Goal: Task Accomplishment & Management: Manage account settings

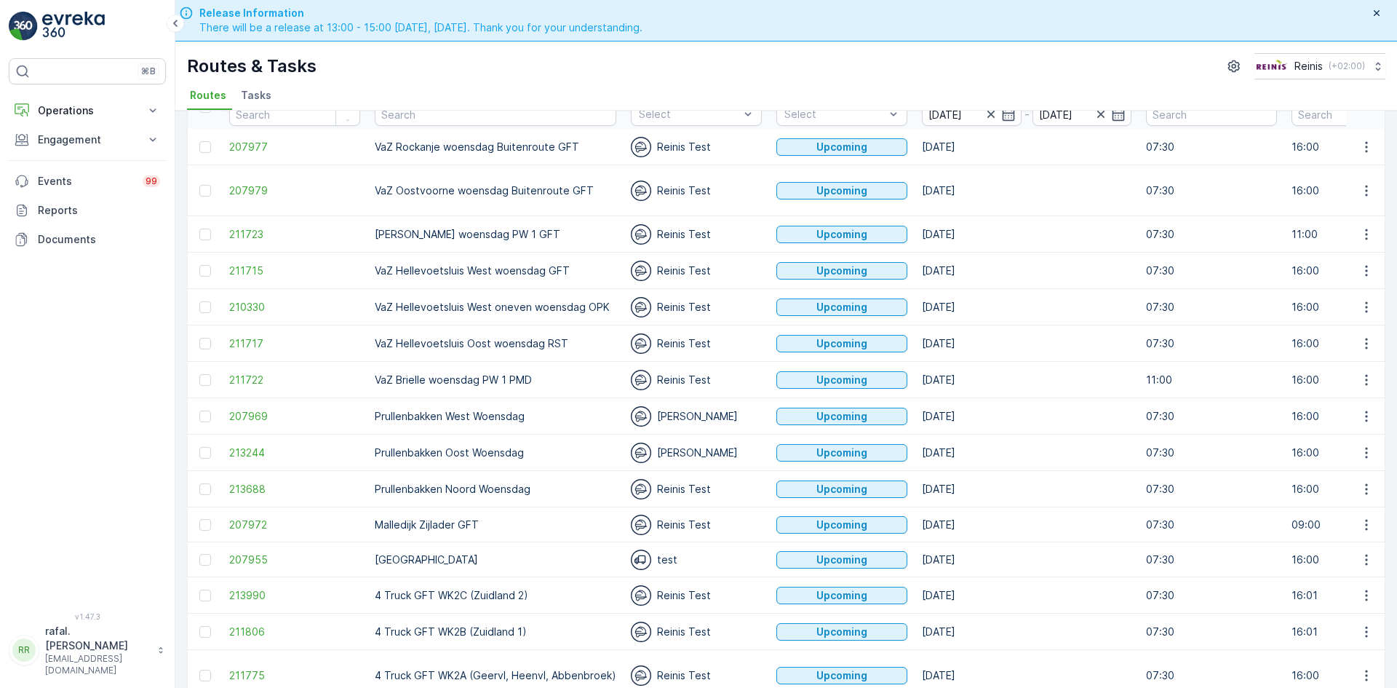
scroll to position [136, 0]
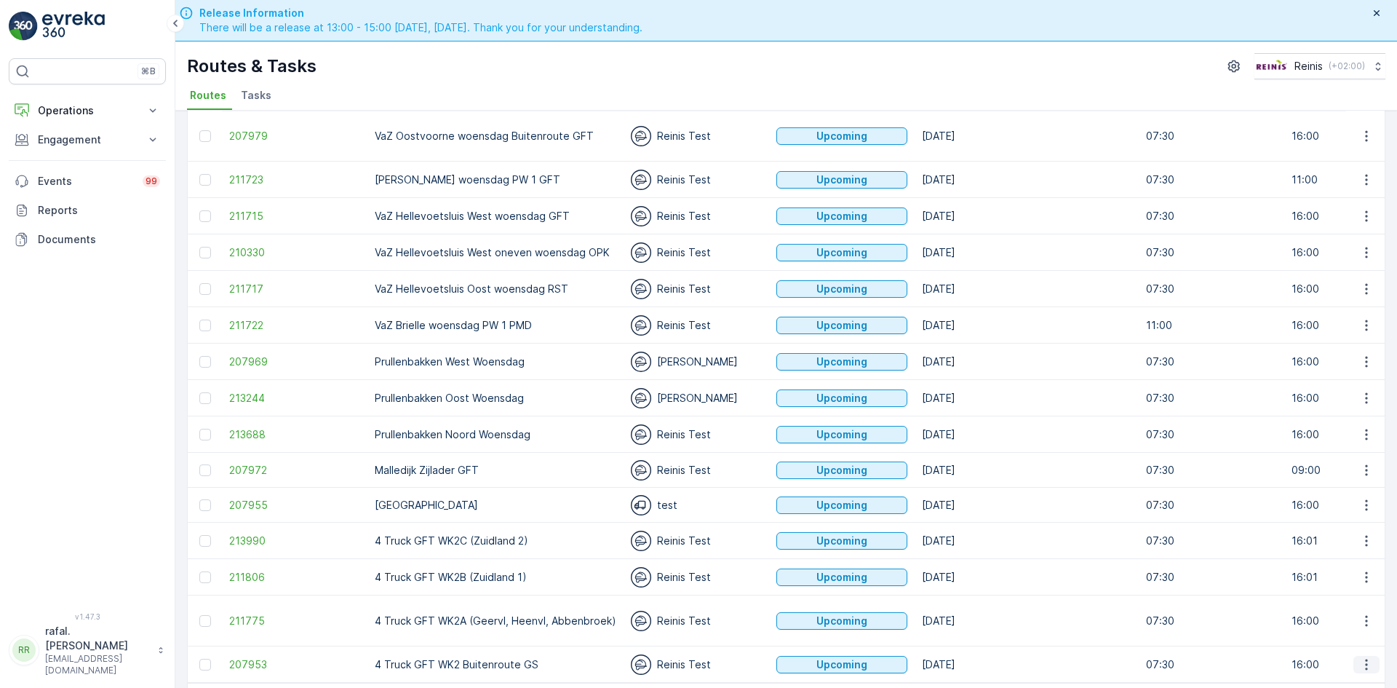
click at [1360, 657] on icon "button" at bounding box center [1366, 664] width 15 height 15
click at [1359, 600] on span "Change Assignee" at bounding box center [1332, 601] width 85 height 15
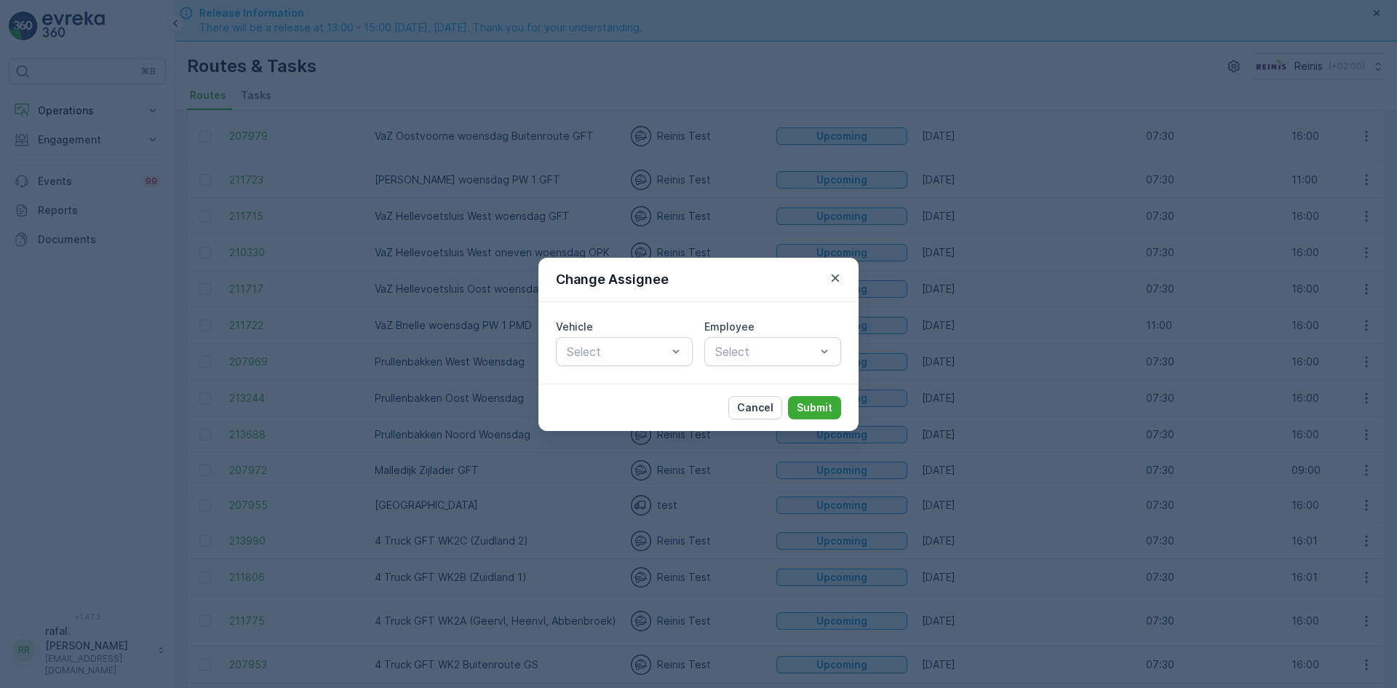
click at [813, 353] on div at bounding box center [765, 351] width 103 height 13
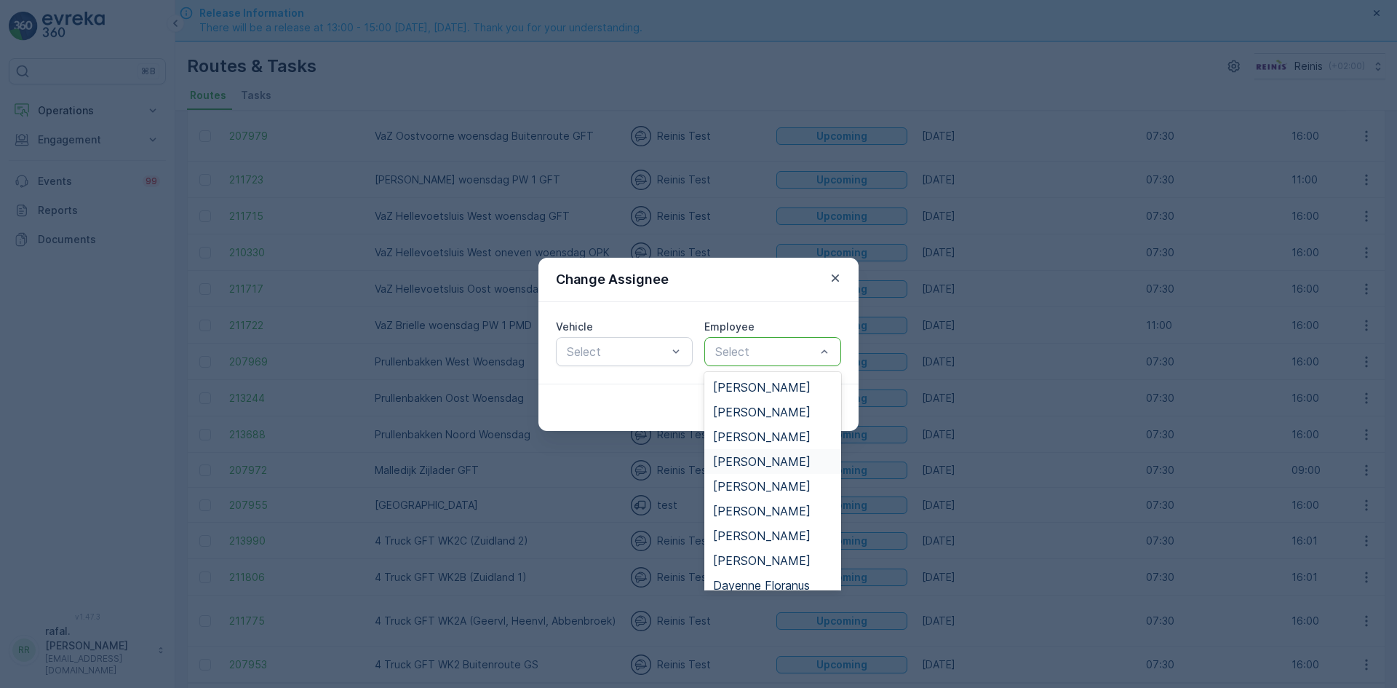
click at [768, 457] on span "[PERSON_NAME]" at bounding box center [761, 461] width 97 height 13
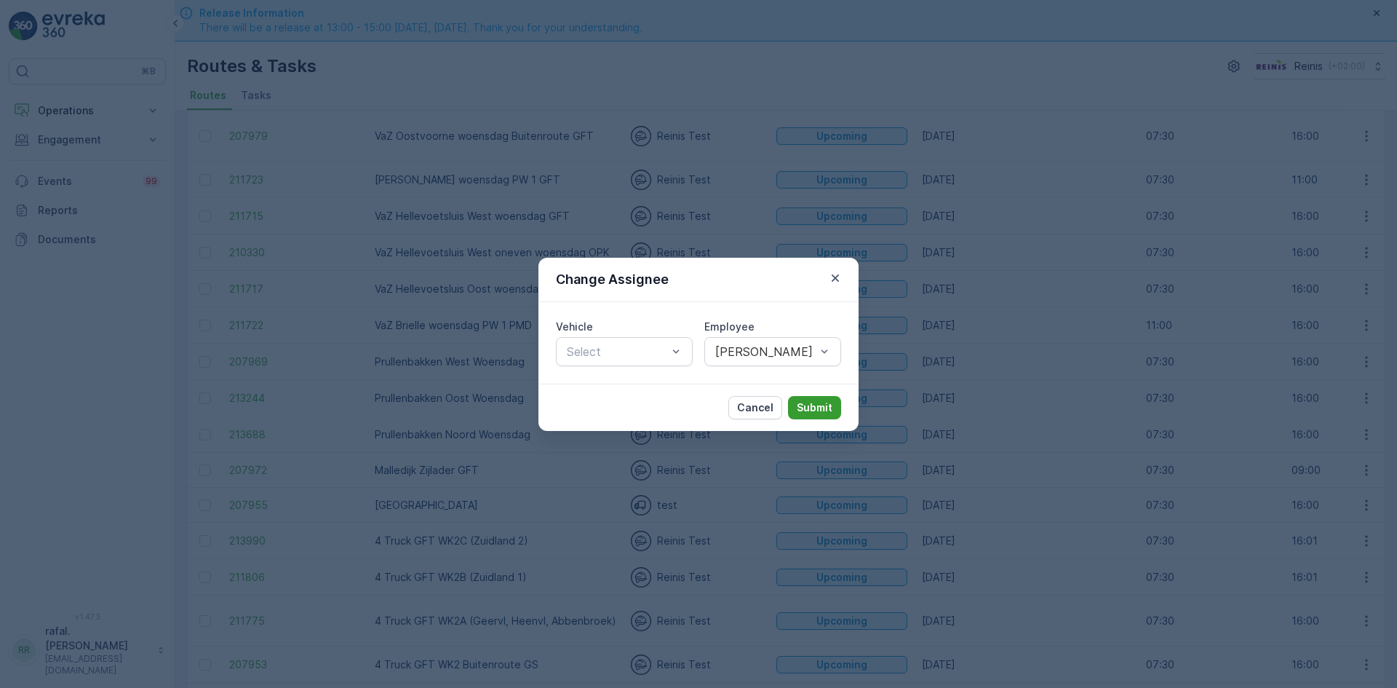
click at [817, 405] on p "Submit" at bounding box center [815, 407] width 36 height 15
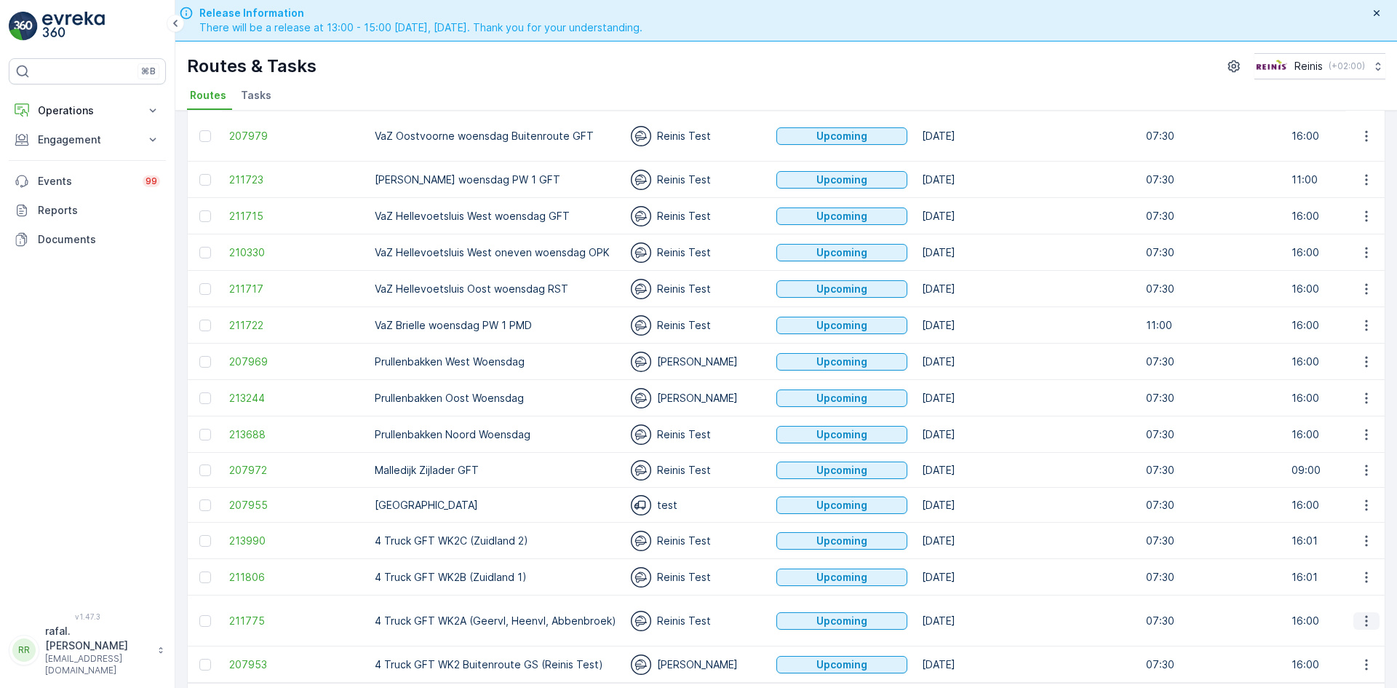
click at [1372, 612] on button "button" at bounding box center [1366, 620] width 26 height 17
click at [1355, 556] on span "Change Assignee" at bounding box center [1332, 557] width 85 height 15
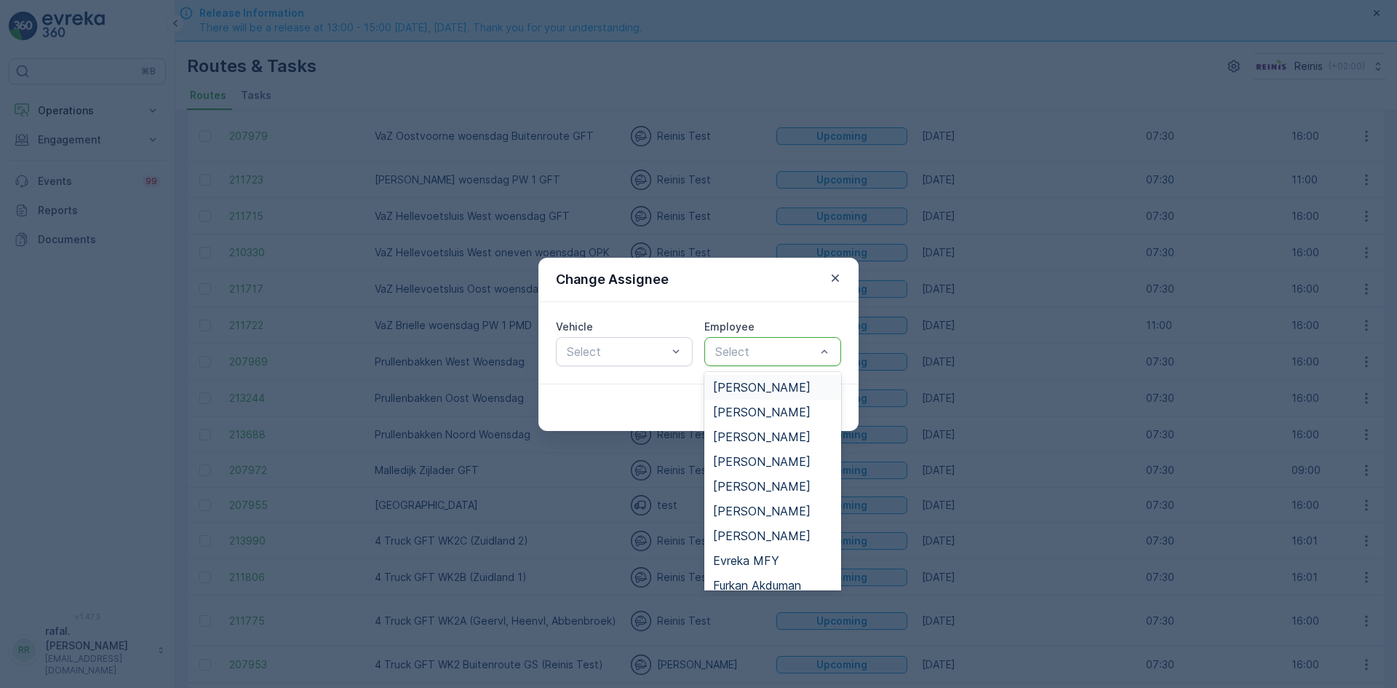
click at [791, 350] on div at bounding box center [765, 351] width 103 height 13
click at [763, 511] on span "[PERSON_NAME]" at bounding box center [761, 510] width 97 height 13
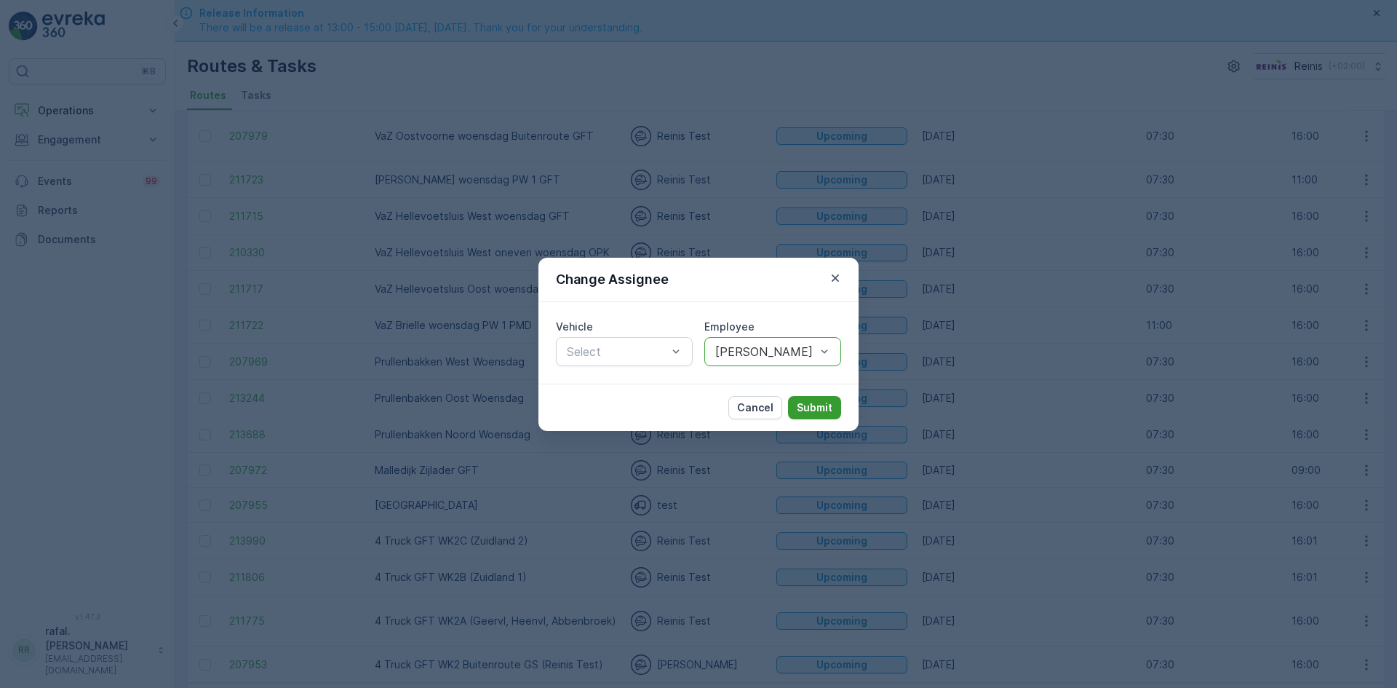
click at [799, 400] on p "Submit" at bounding box center [815, 407] width 36 height 15
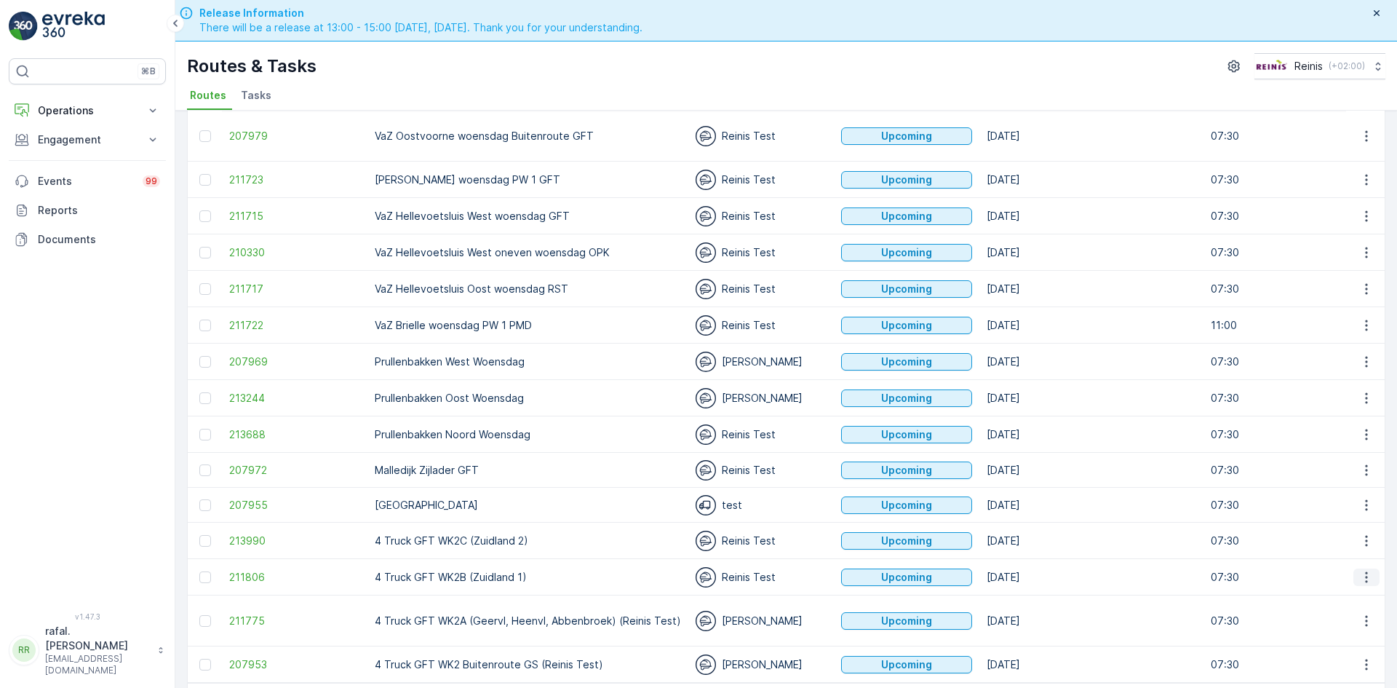
click at [1361, 570] on icon "button" at bounding box center [1366, 577] width 15 height 15
click at [1339, 510] on span "Change Assignee" at bounding box center [1332, 513] width 85 height 15
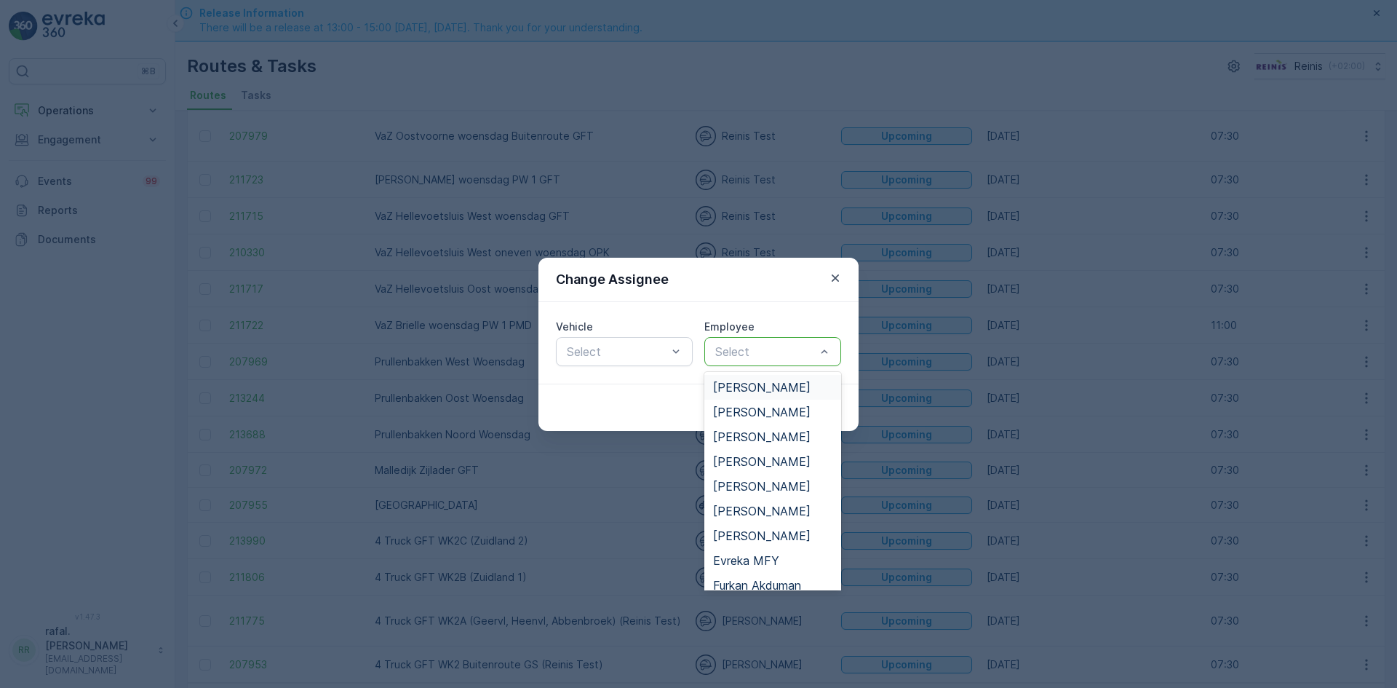
click at [779, 350] on div at bounding box center [765, 351] width 103 height 13
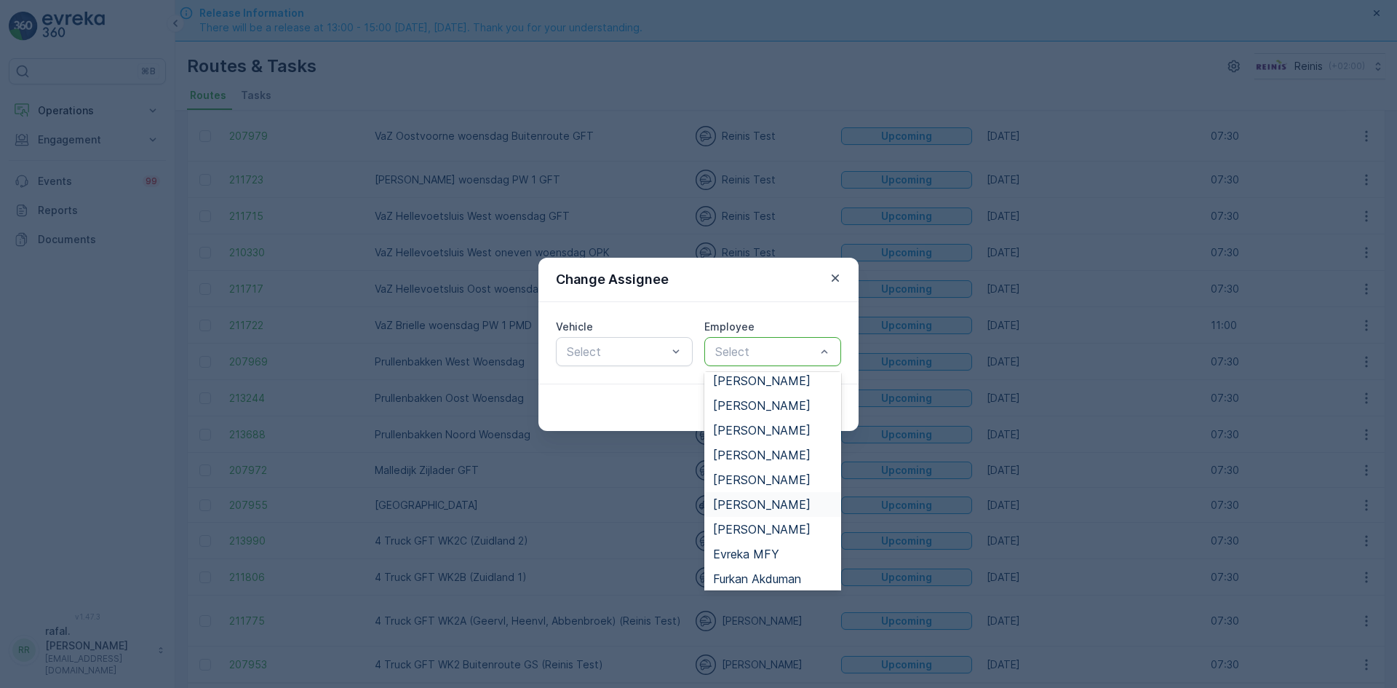
scroll to position [0, 0]
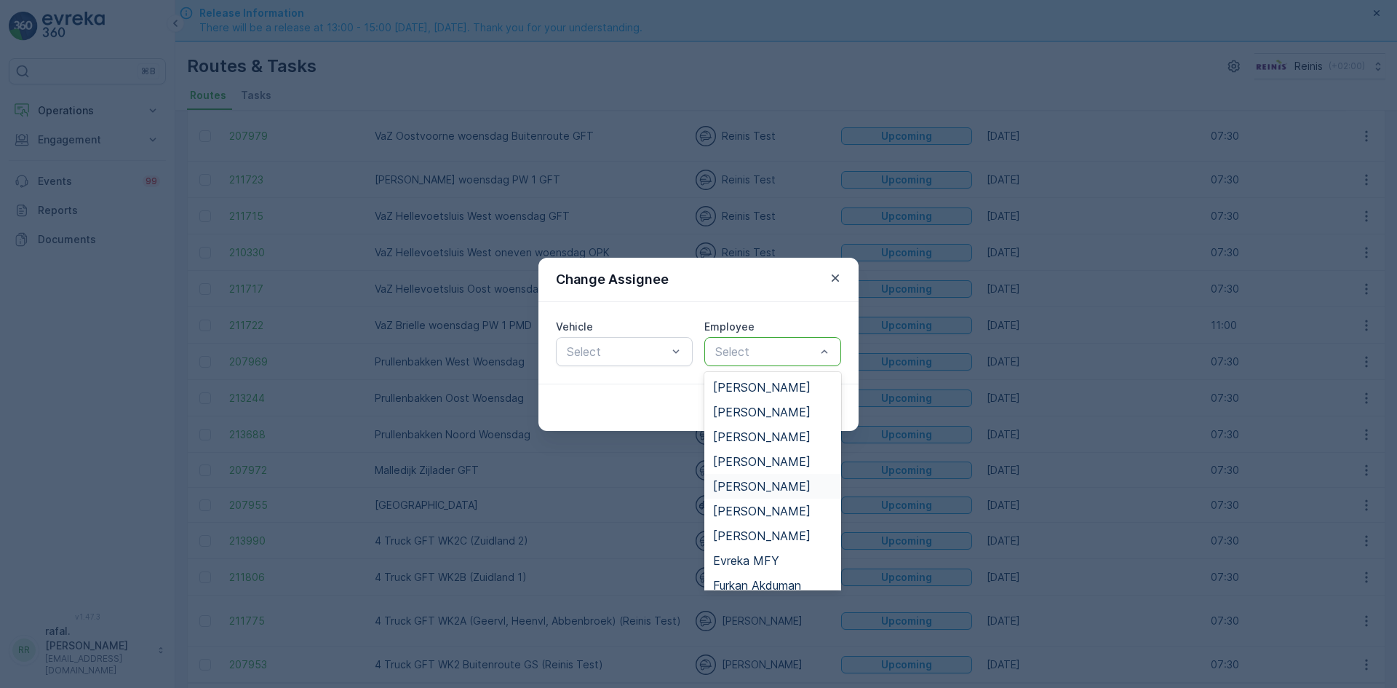
click at [760, 489] on span "[PERSON_NAME]" at bounding box center [761, 485] width 97 height 13
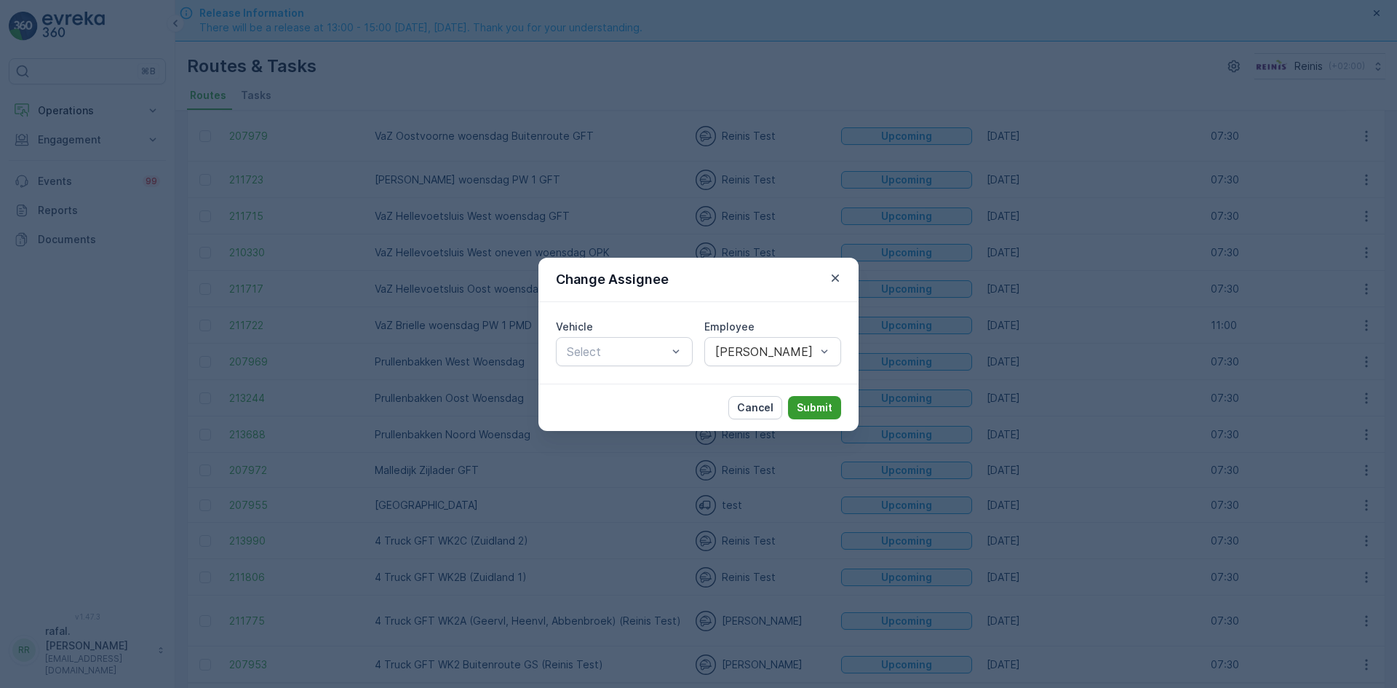
click at [801, 402] on p "Submit" at bounding box center [815, 407] width 36 height 15
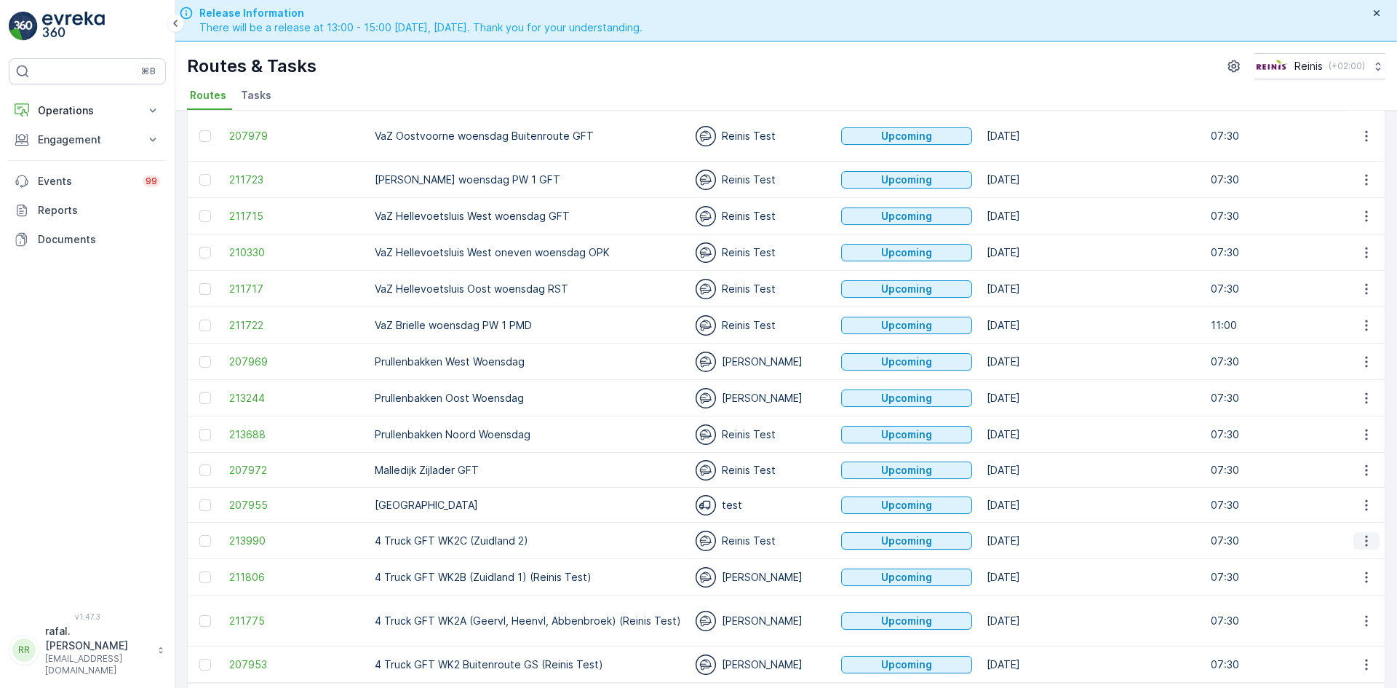
click at [1363, 533] on icon "button" at bounding box center [1366, 540] width 15 height 15
click at [1327, 628] on span "Change Assignee" at bounding box center [1332, 629] width 85 height 15
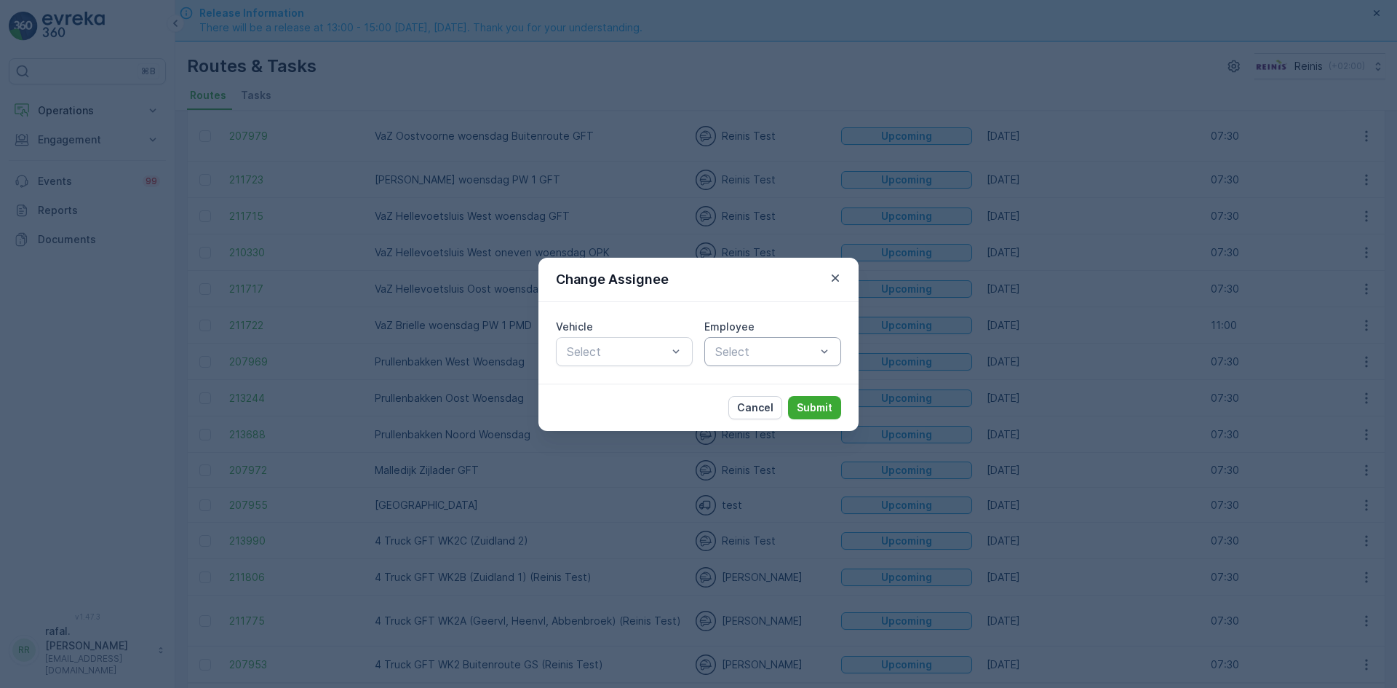
click at [810, 348] on div at bounding box center [765, 351] width 103 height 13
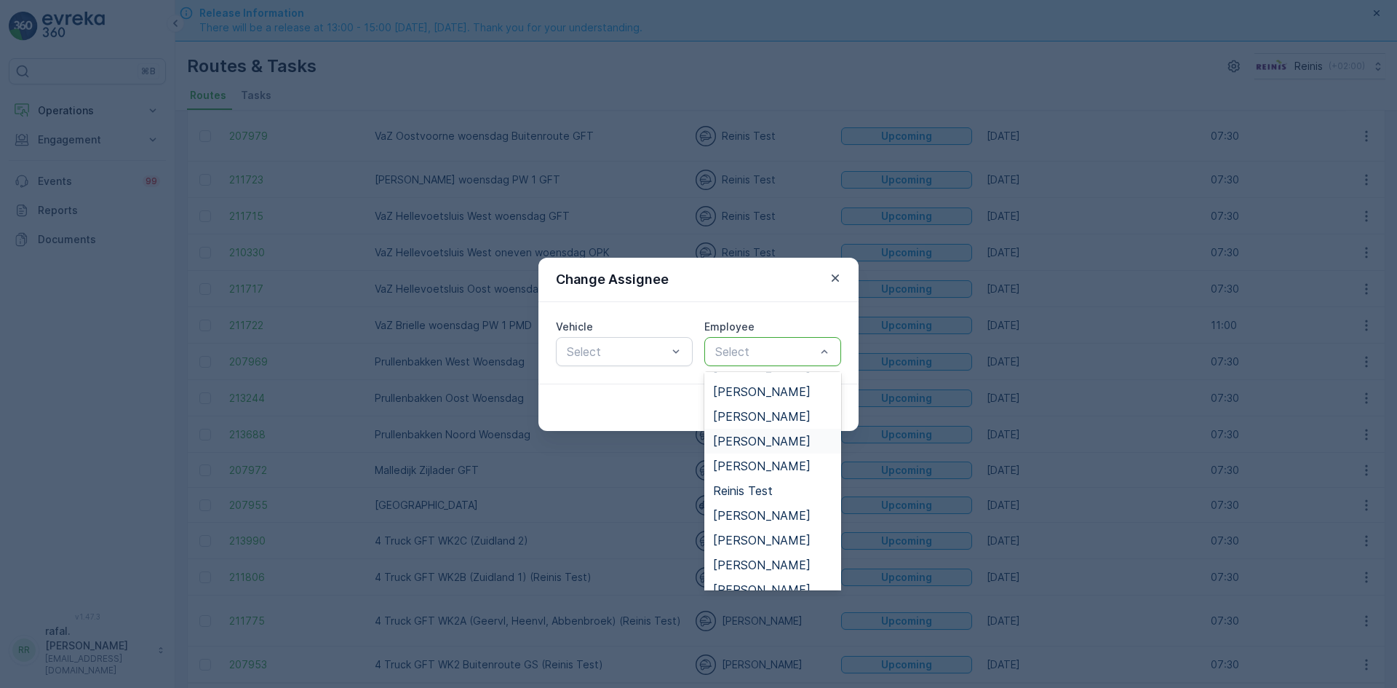
scroll to position [728, 0]
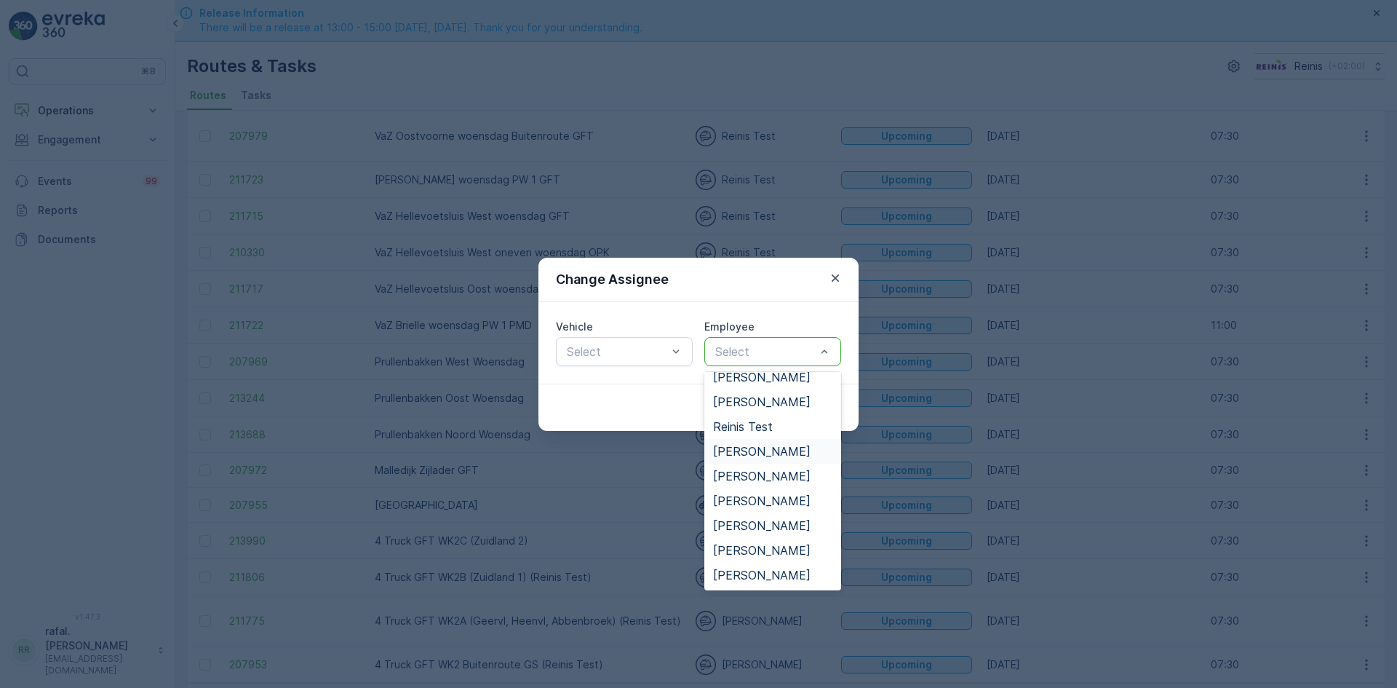
click at [765, 447] on span "[PERSON_NAME]" at bounding box center [761, 451] width 97 height 13
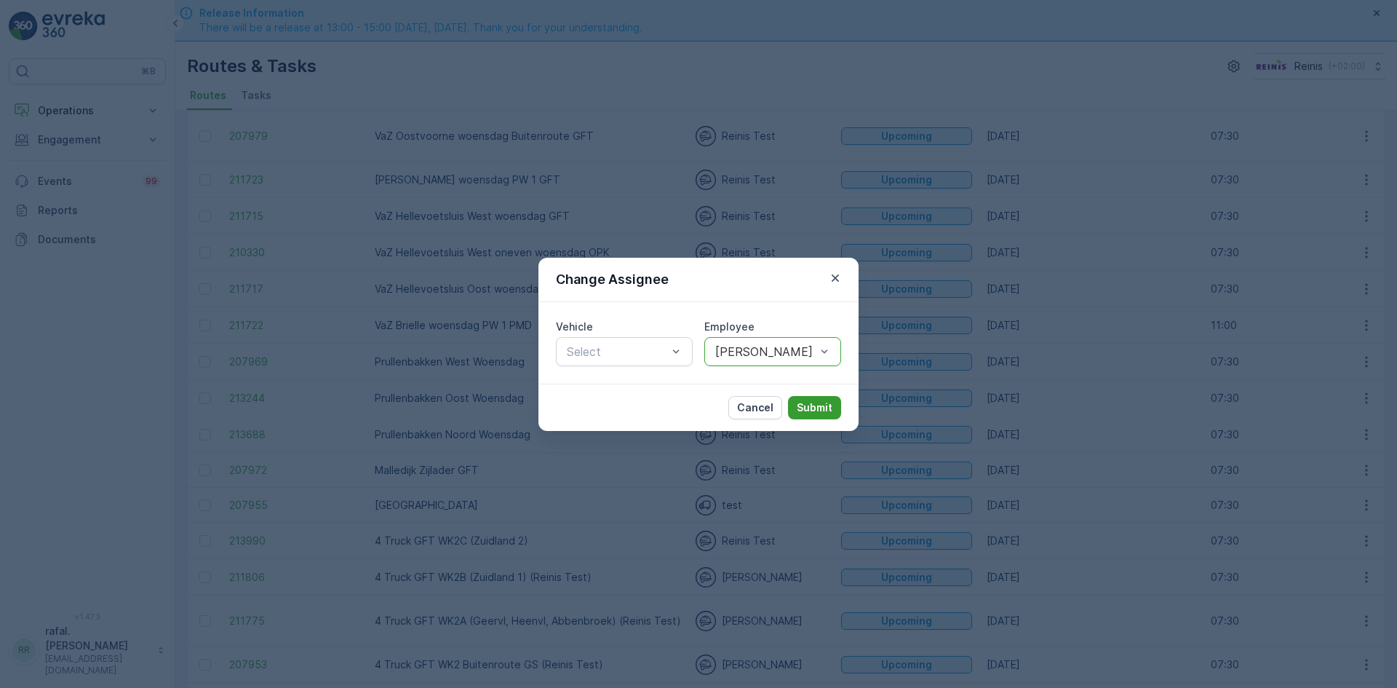
click at [819, 417] on button "Submit" at bounding box center [814, 407] width 53 height 23
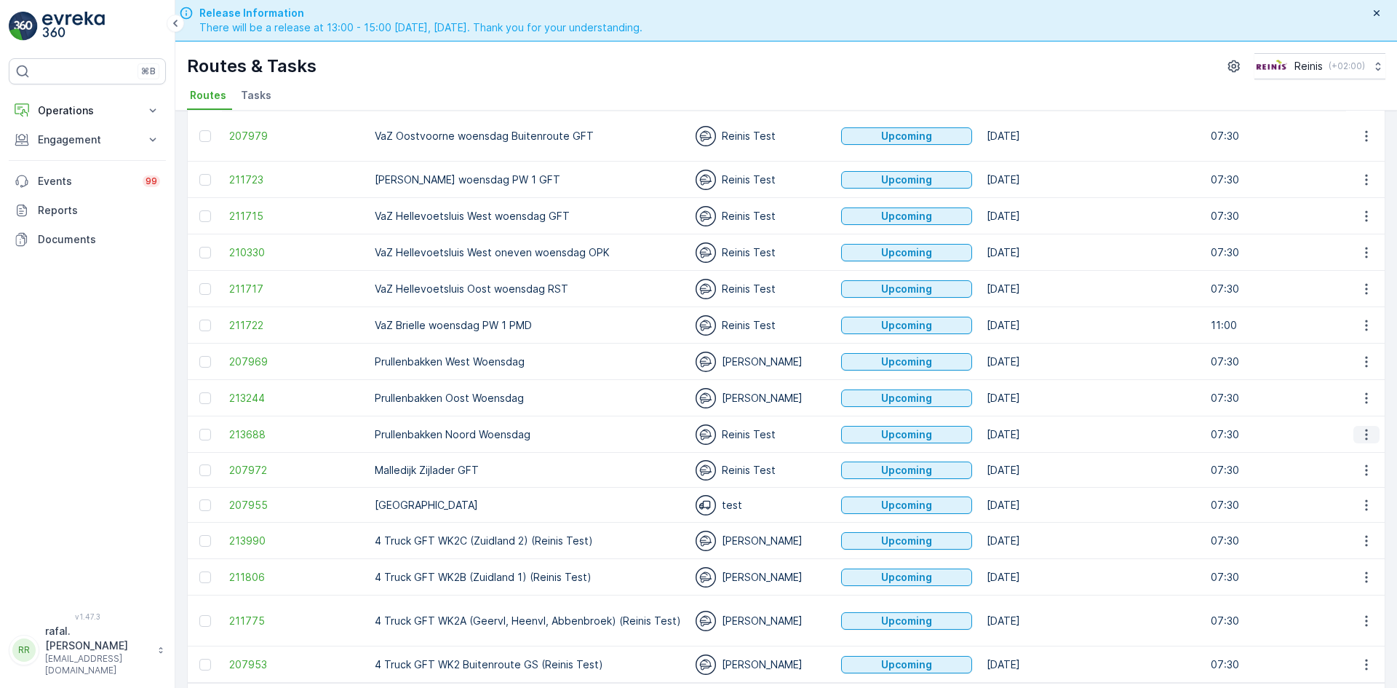
click at [1365, 429] on icon "button" at bounding box center [1366, 434] width 2 height 11
click at [1340, 518] on span "Change Assignee" at bounding box center [1332, 523] width 85 height 15
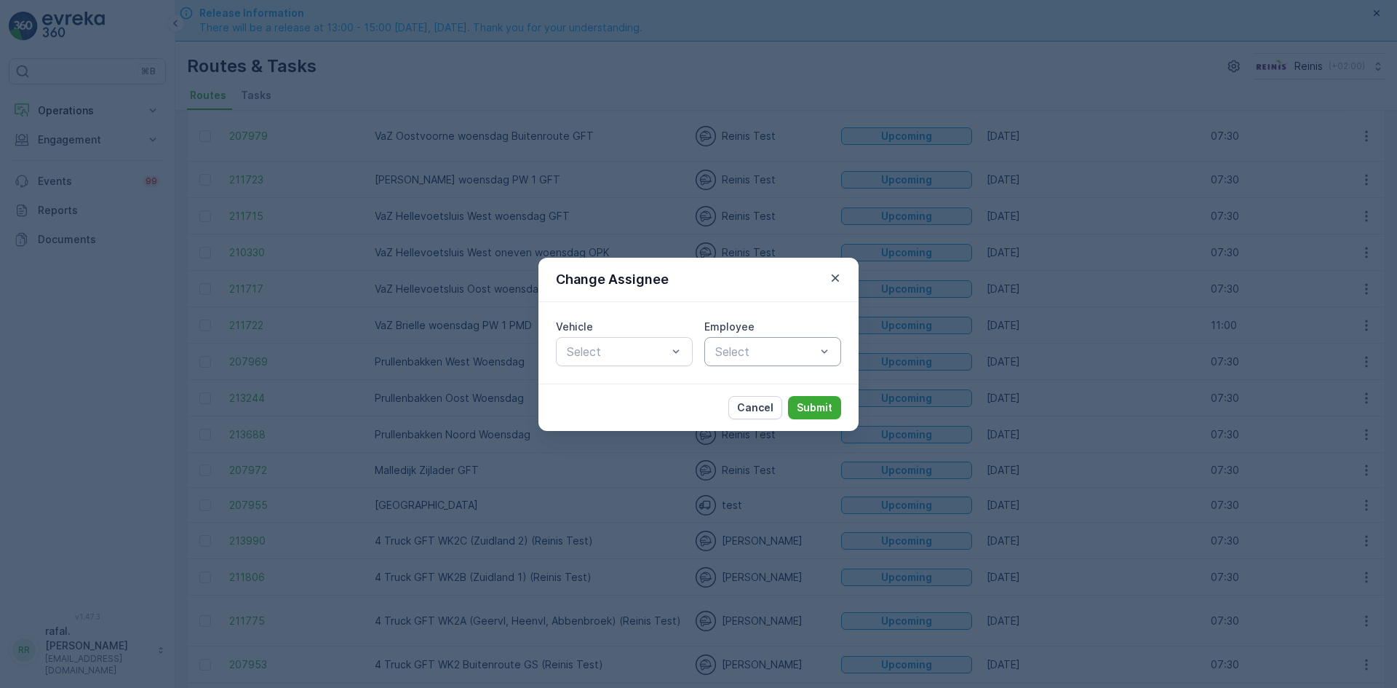
click at [810, 351] on div at bounding box center [765, 351] width 103 height 13
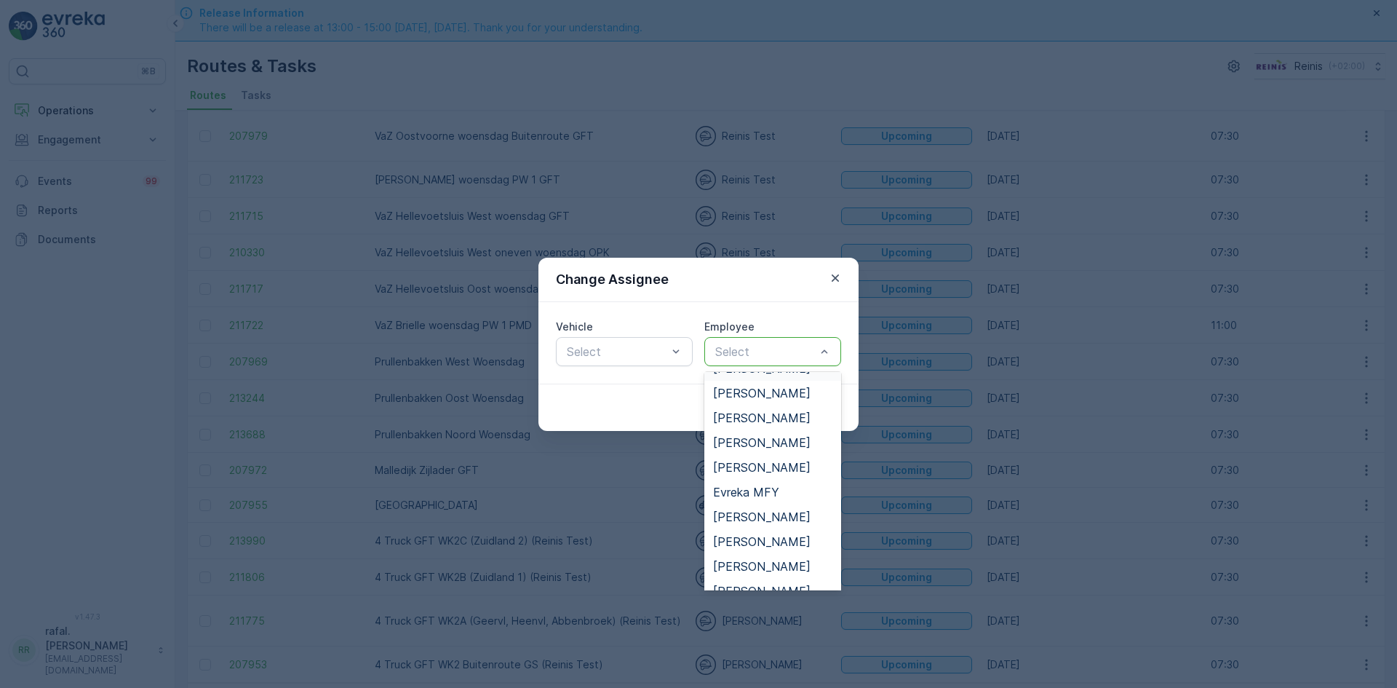
scroll to position [364, 0]
click at [771, 464] on span "[PERSON_NAME]" at bounding box center [761, 468] width 97 height 13
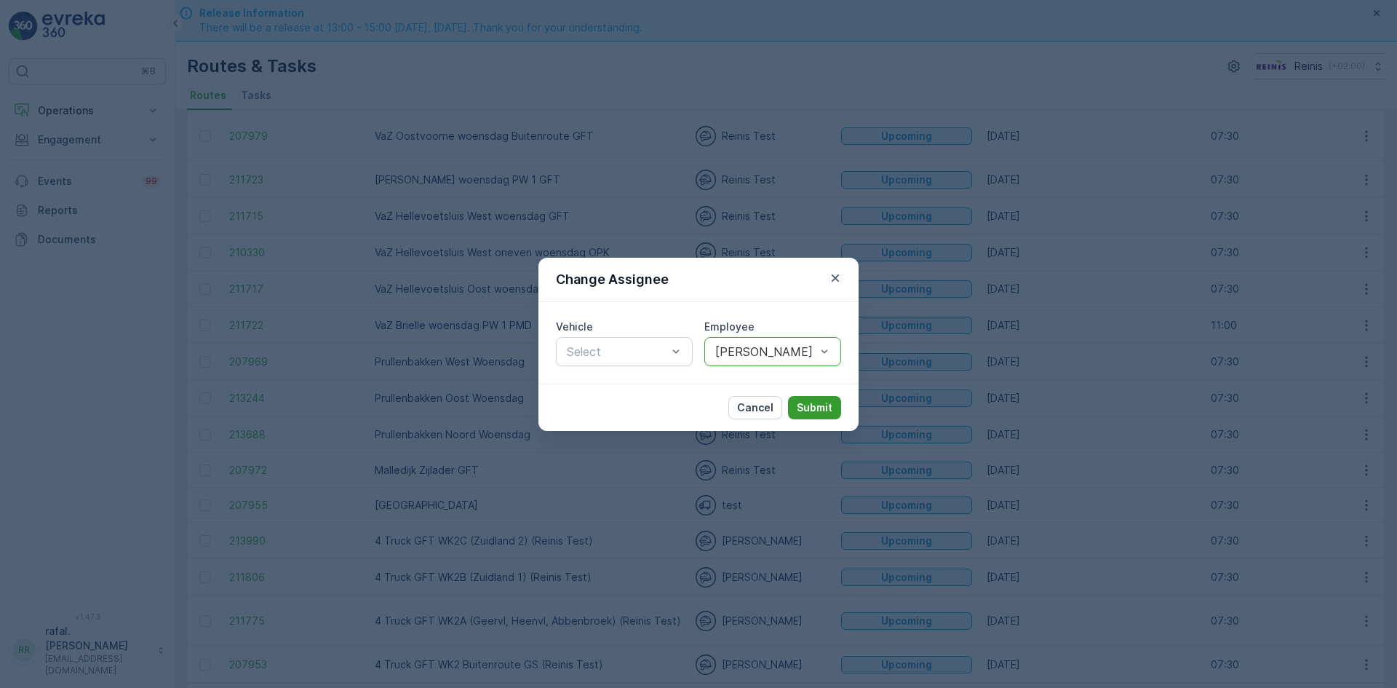
click at [808, 403] on p "Submit" at bounding box center [815, 407] width 36 height 15
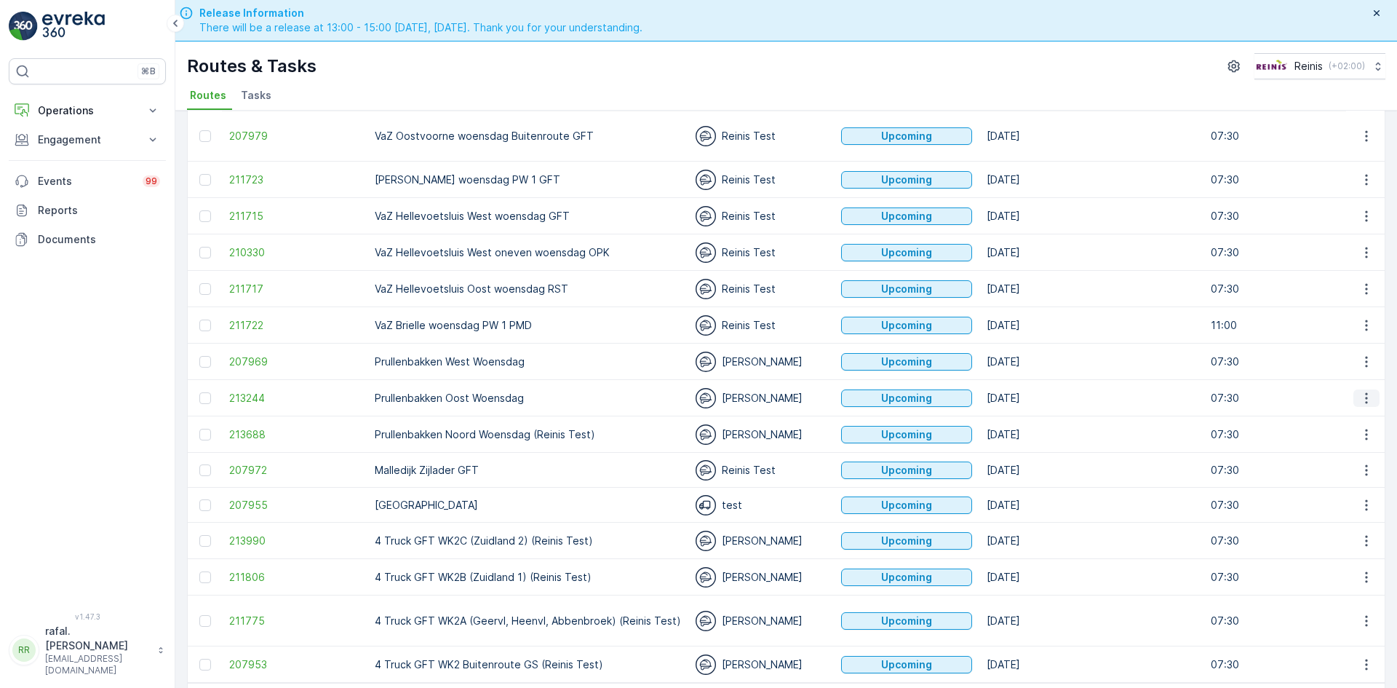
click at [1362, 391] on icon "button" at bounding box center [1366, 398] width 15 height 15
click at [1347, 478] on div "Change Assignee" at bounding box center [1340, 487] width 112 height 20
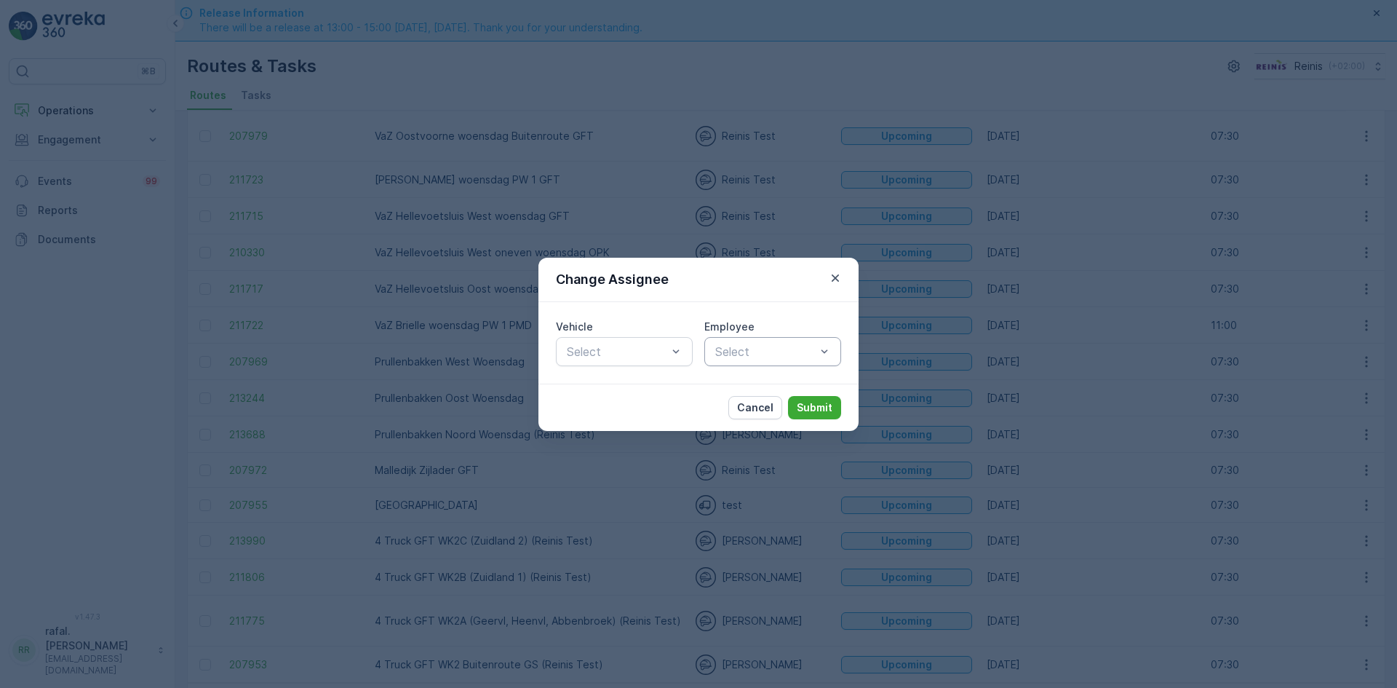
click at [787, 349] on div at bounding box center [765, 351] width 103 height 13
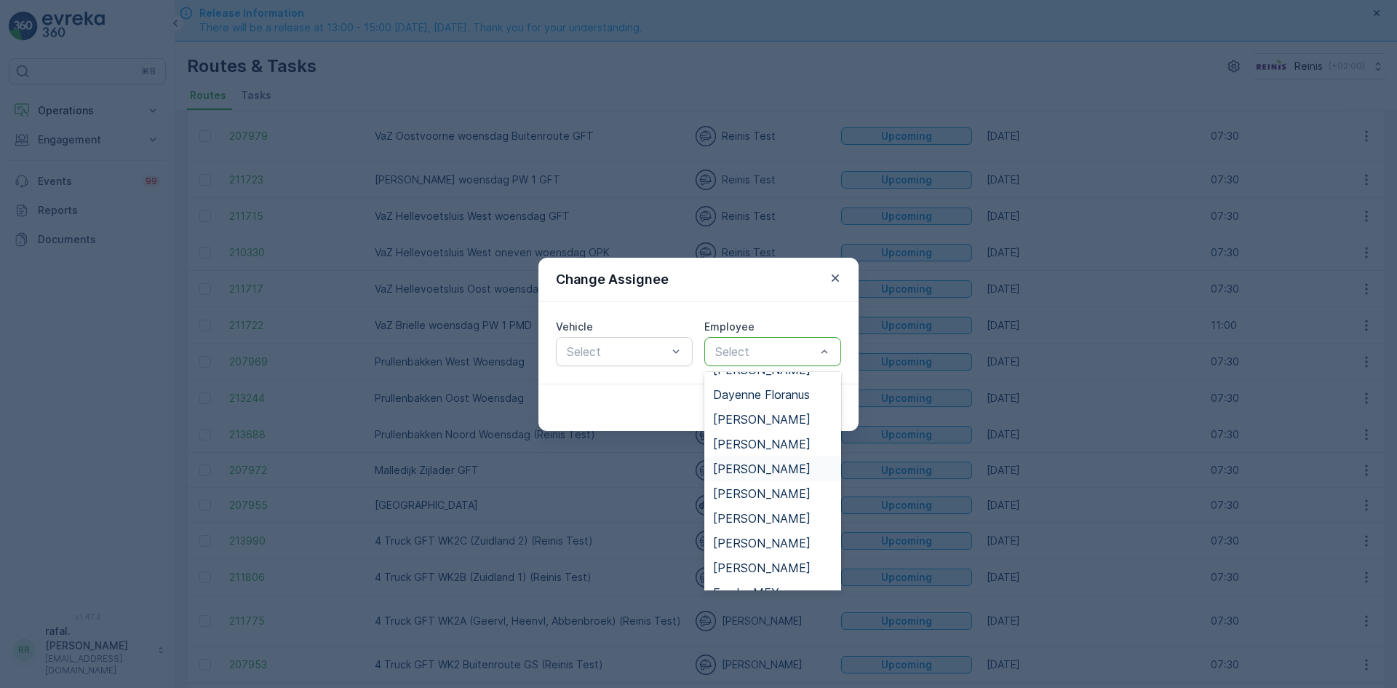
scroll to position [216, 0]
click at [757, 514] on span "[PERSON_NAME]" at bounding box center [761, 517] width 97 height 13
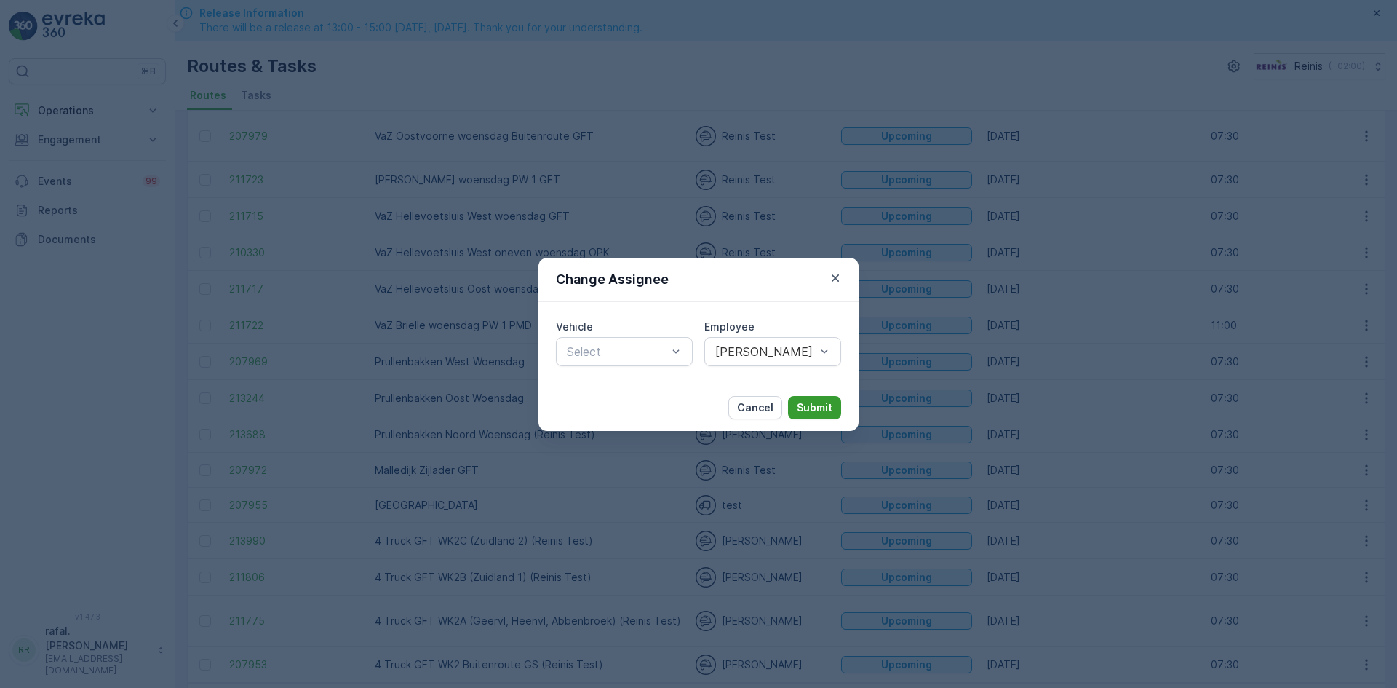
click at [811, 403] on p "Submit" at bounding box center [815, 407] width 36 height 15
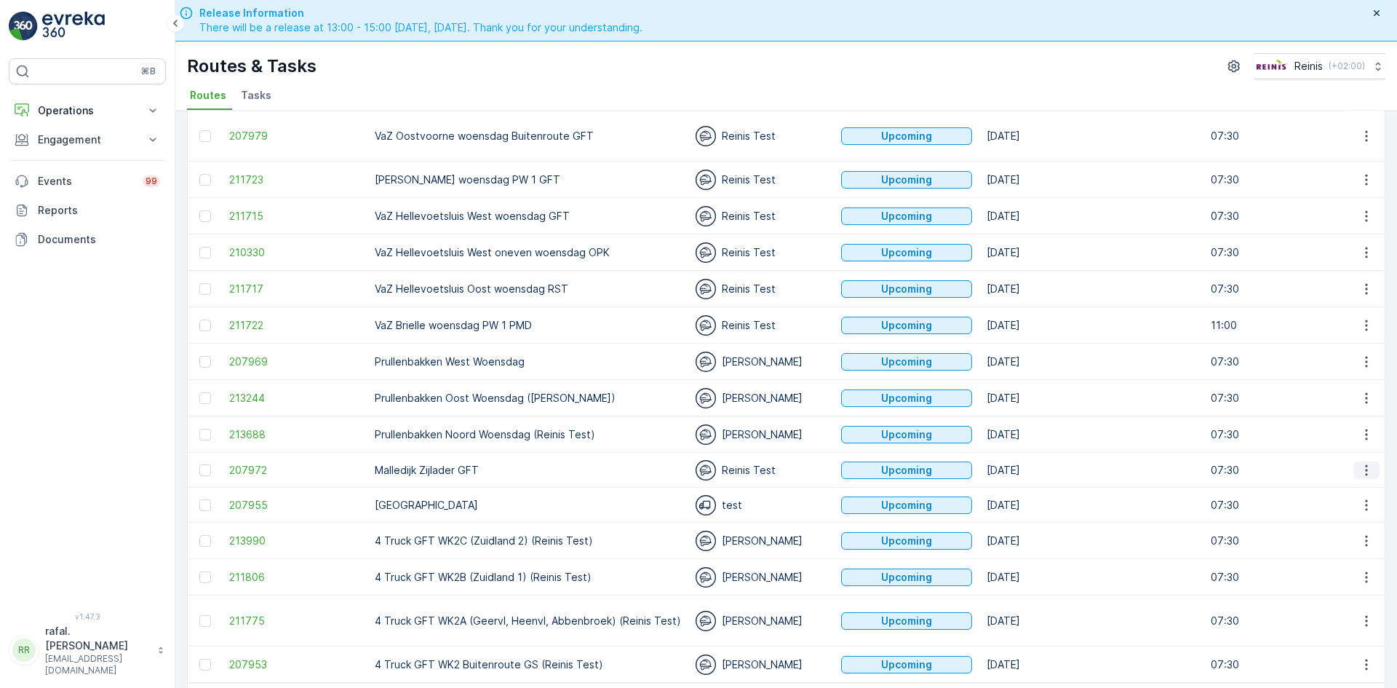
click at [1360, 463] on icon "button" at bounding box center [1366, 470] width 15 height 15
click at [1332, 560] on span "Change Assignee" at bounding box center [1332, 559] width 85 height 15
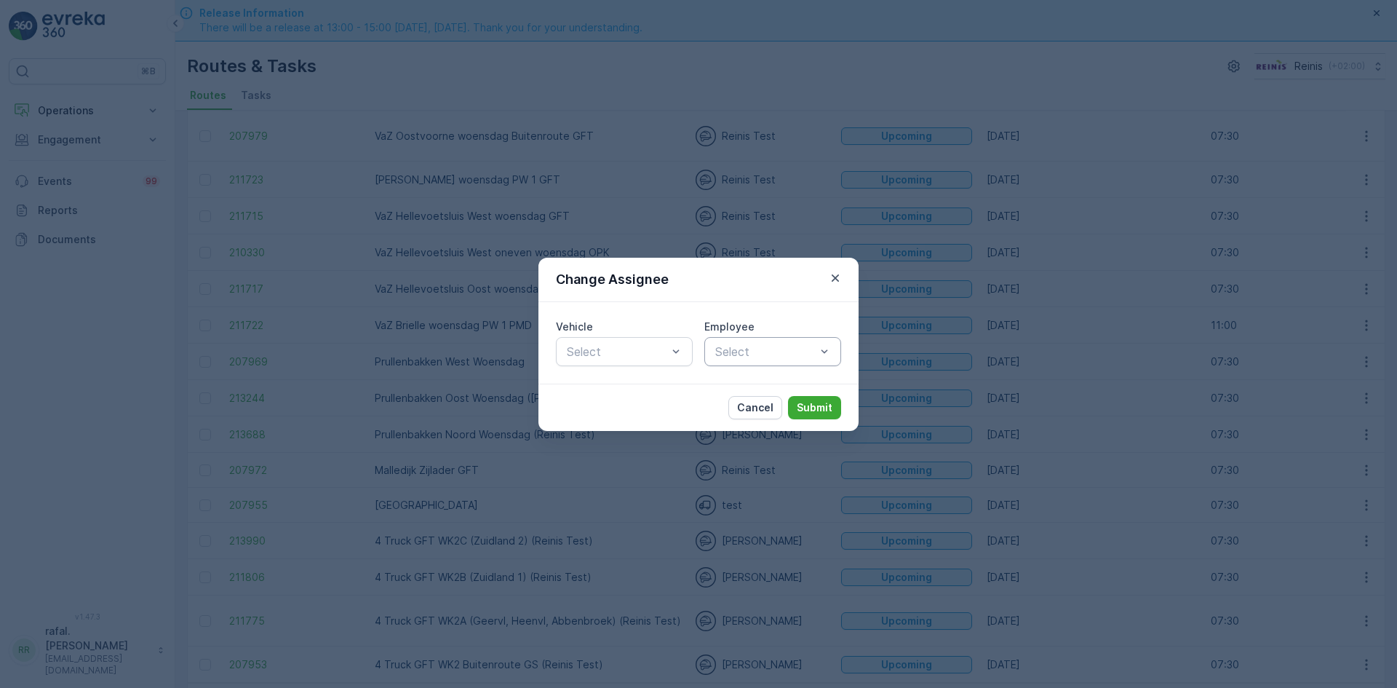
click at [789, 351] on div at bounding box center [765, 351] width 103 height 13
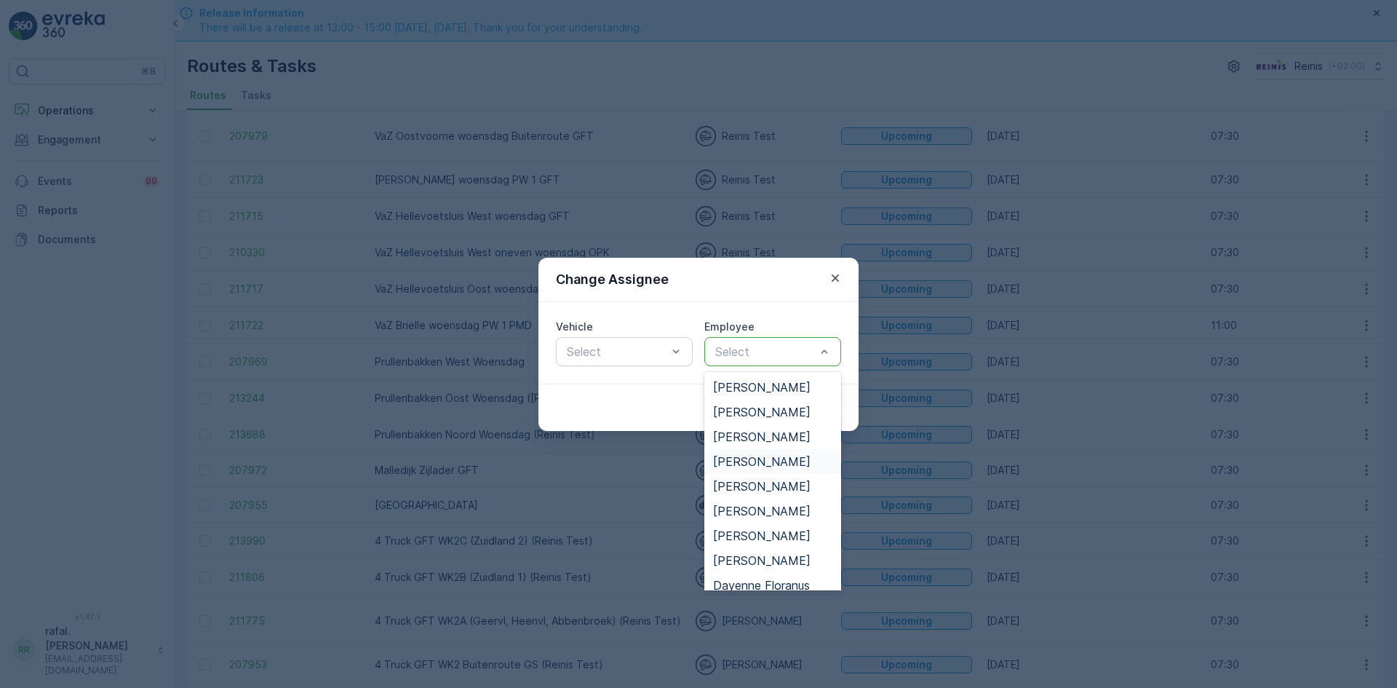
scroll to position [73, 0]
click at [755, 461] on span "[PERSON_NAME]" at bounding box center [761, 462] width 97 height 13
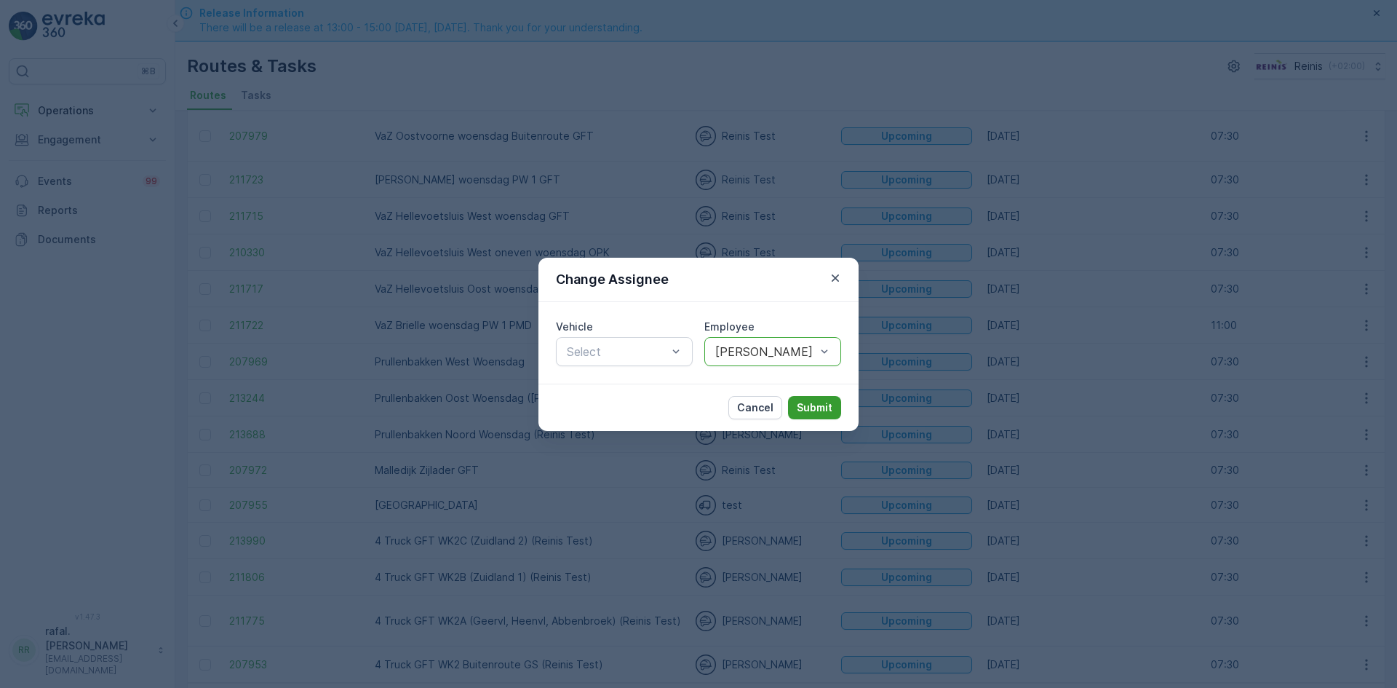
click at [816, 407] on p "Submit" at bounding box center [815, 407] width 36 height 15
